Goal: Find specific page/section: Find specific page/section

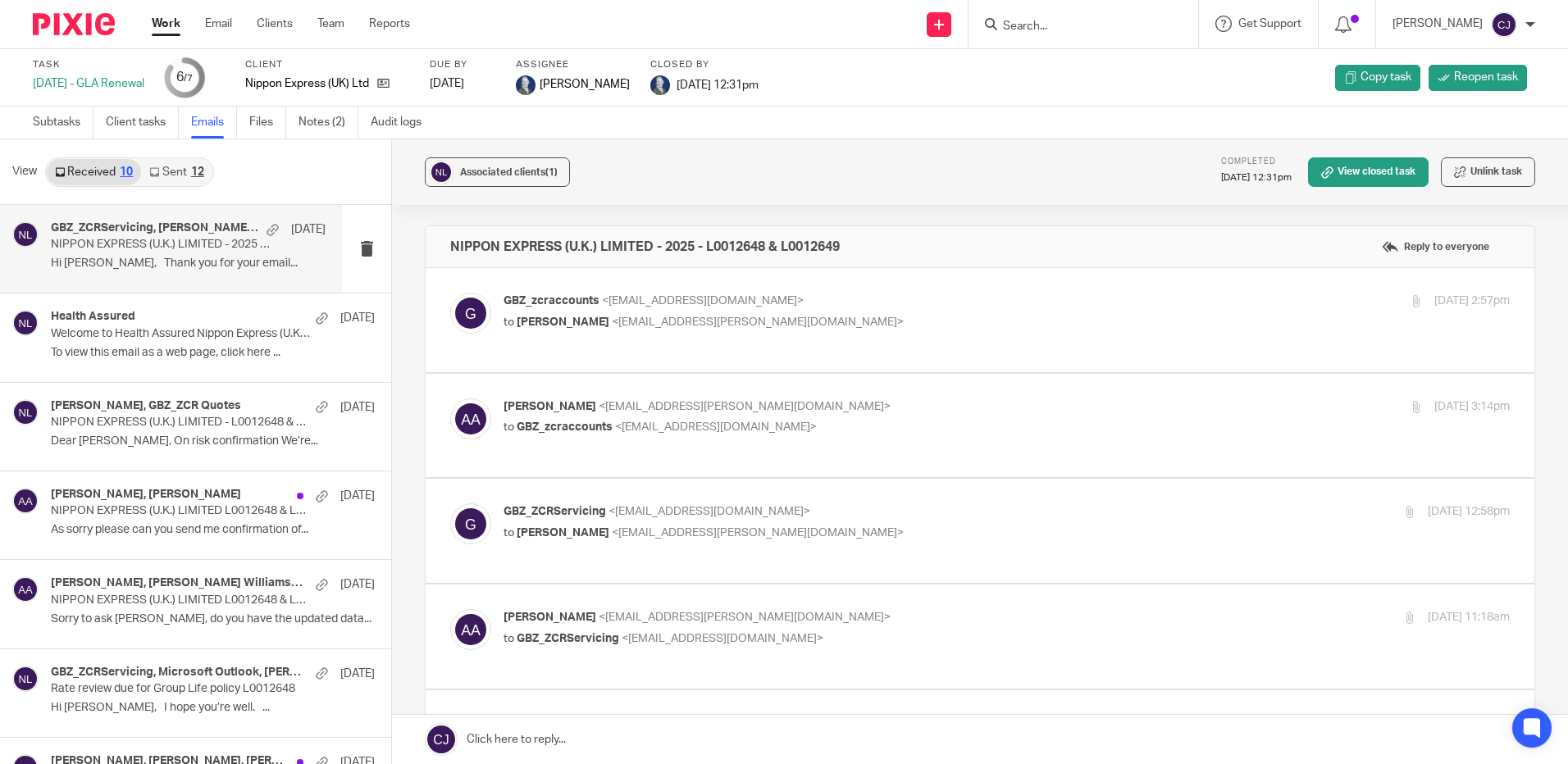
scroll to position [1312, 0]
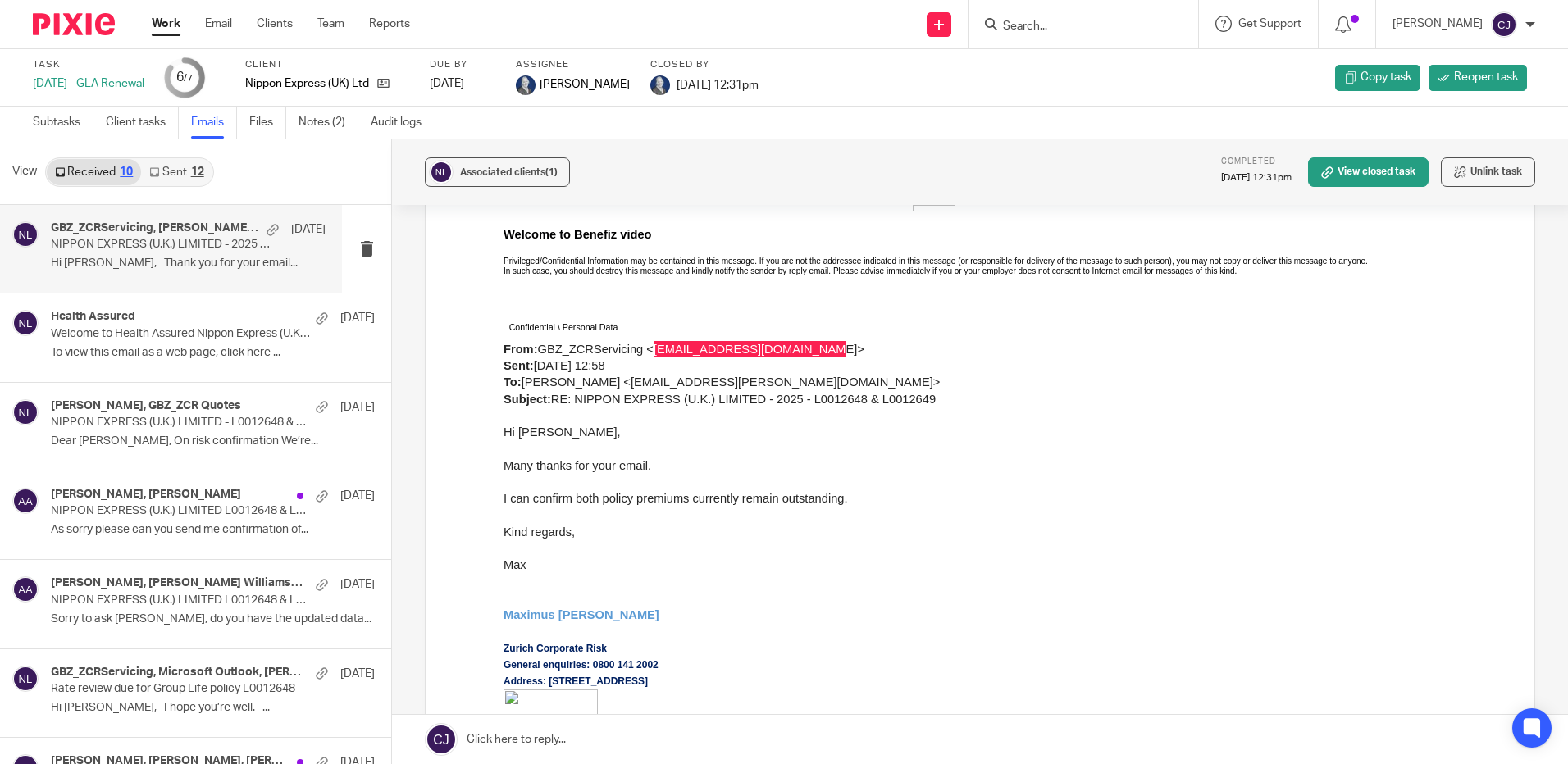
click at [1038, 37] on div at bounding box center [1083, 23] width 230 height 48
click at [1041, 23] on input "Search" at bounding box center [1075, 26] width 148 height 15
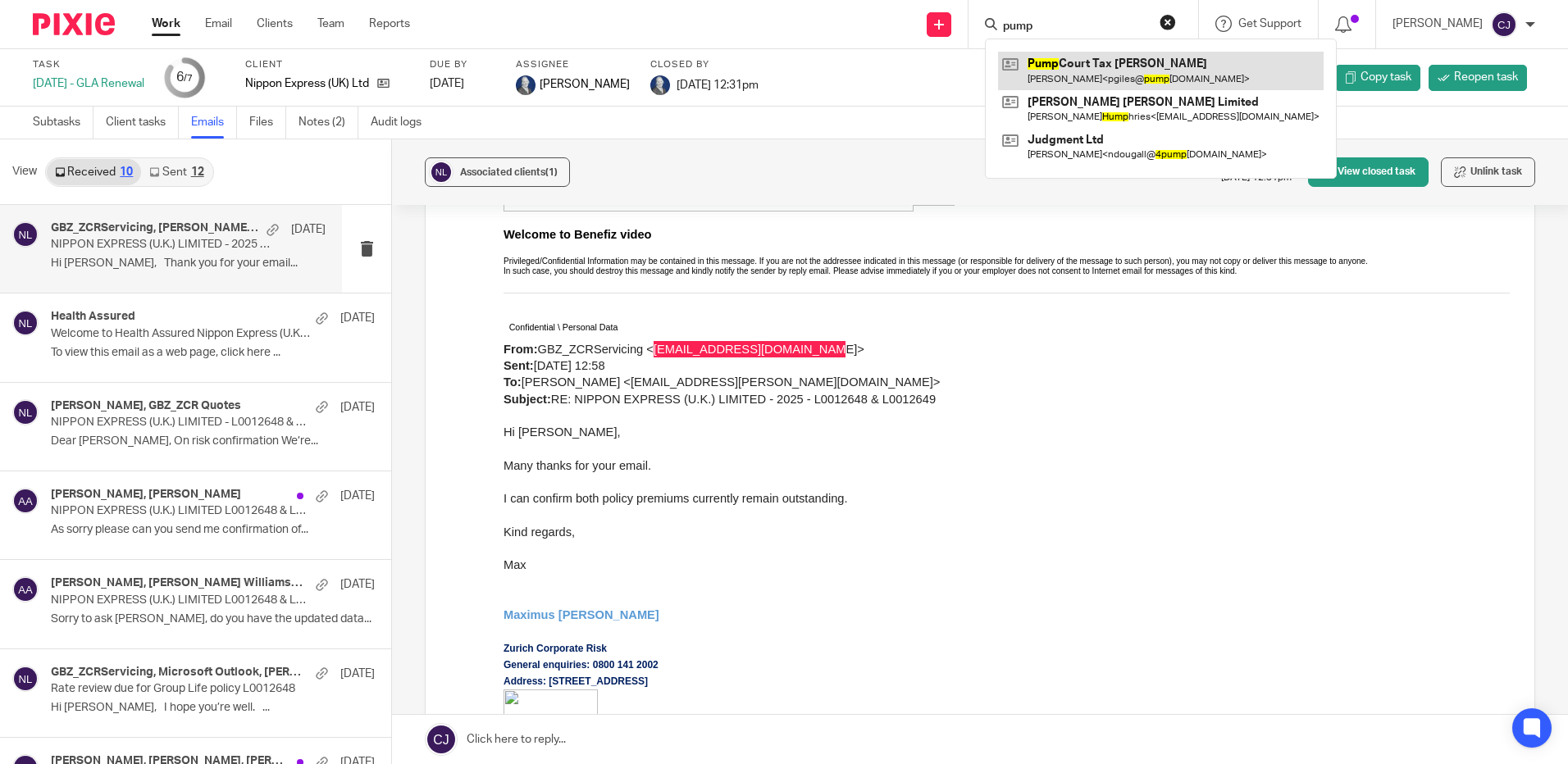
type input "pump"
click at [1112, 83] on link at bounding box center [1160, 70] width 326 height 38
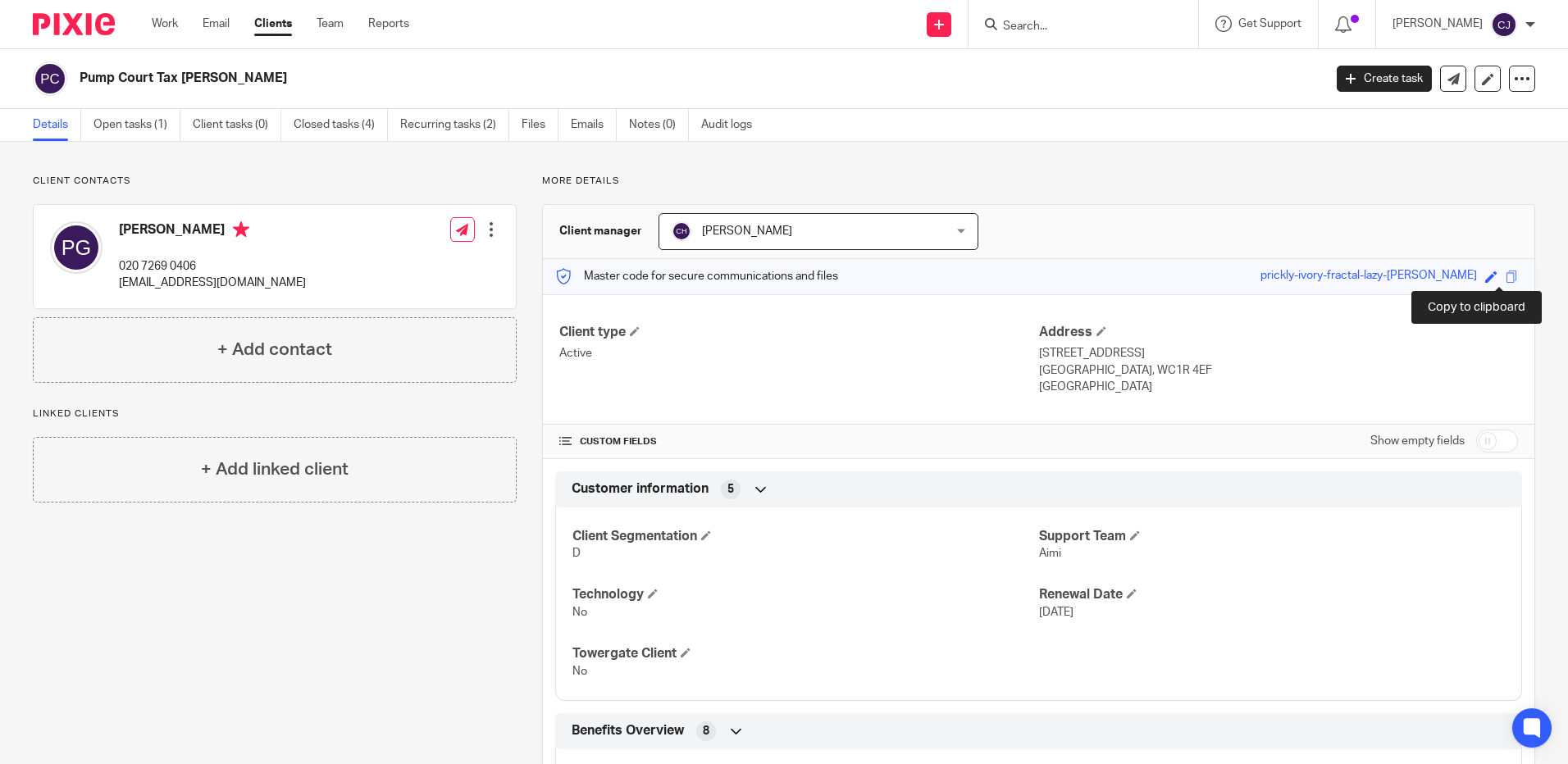
click at [1505, 276] on span at bounding box center [1511, 277] width 13 height 13
click at [1054, 24] on input "Search" at bounding box center [1075, 26] width 148 height 15
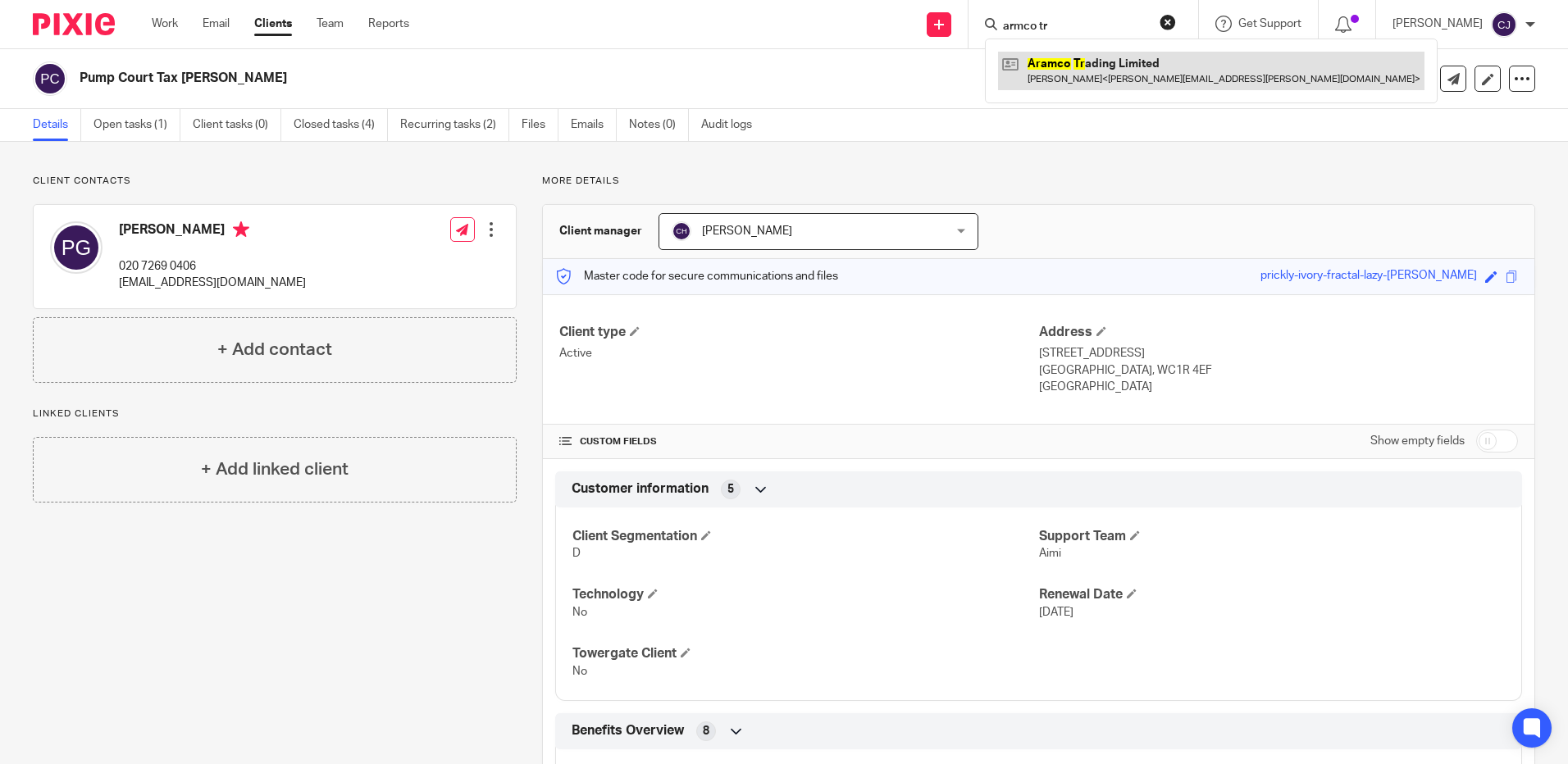
type input "armco tr"
click at [1074, 68] on link at bounding box center [1211, 70] width 426 height 38
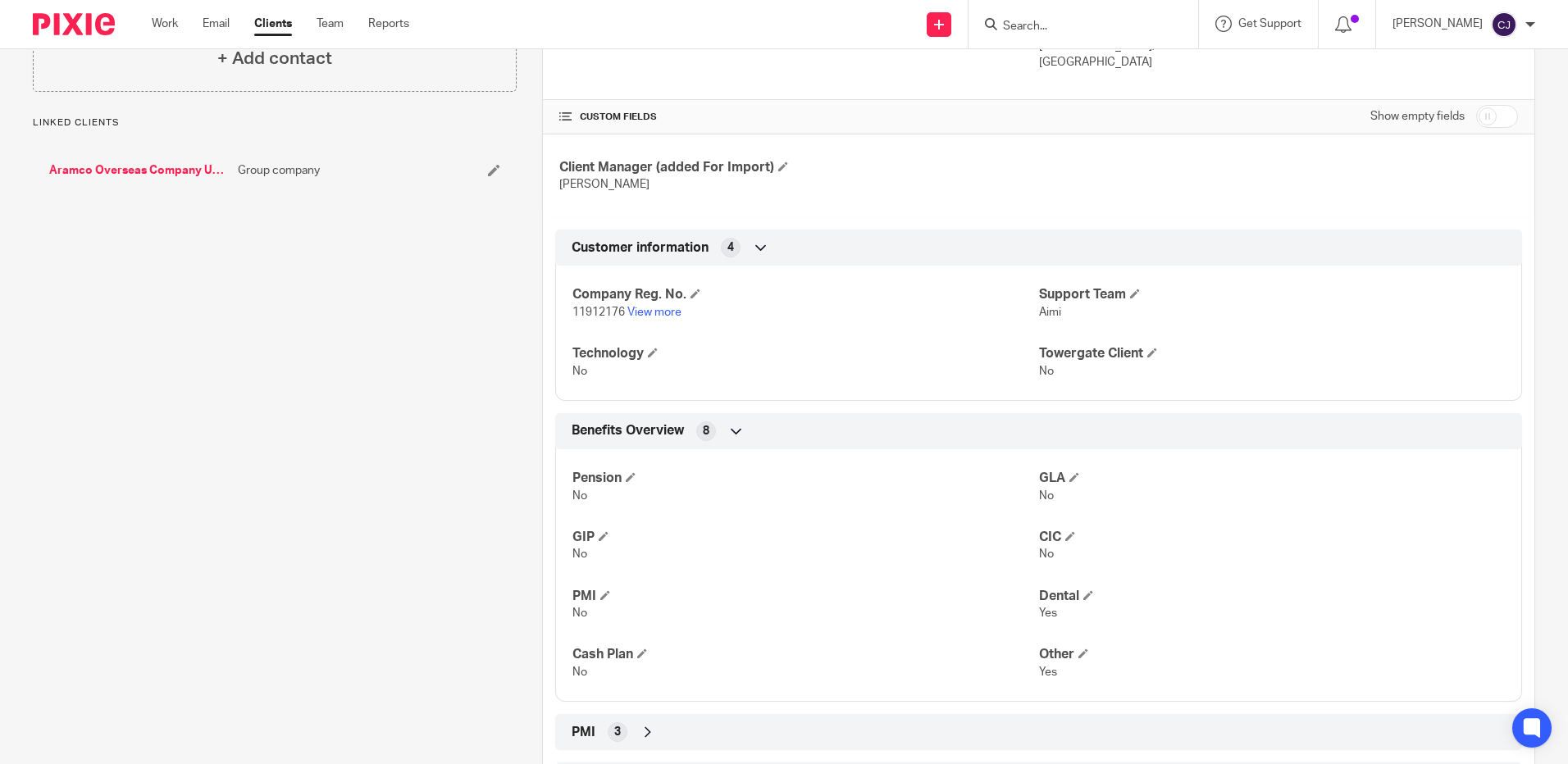
scroll to position [454, 0]
